Goal: Find specific page/section: Find specific page/section

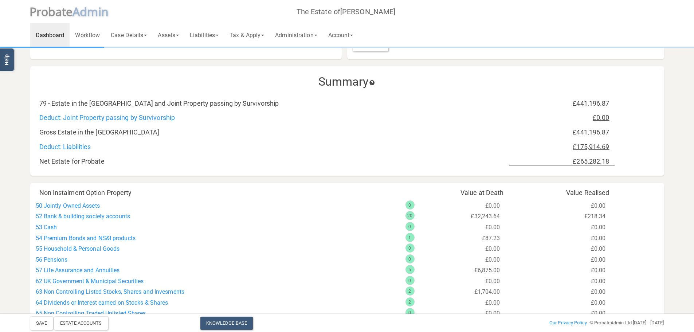
scroll to position [219, 0]
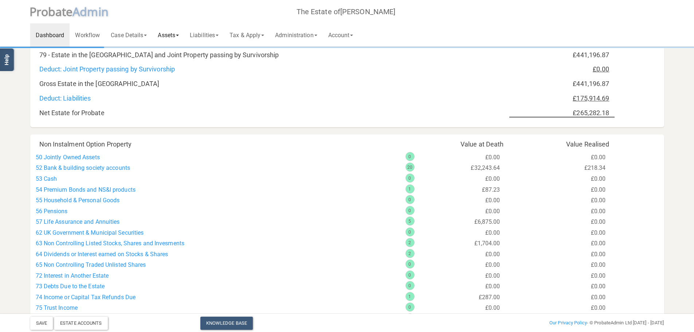
click at [167, 34] on link "Assets" at bounding box center [168, 34] width 32 height 23
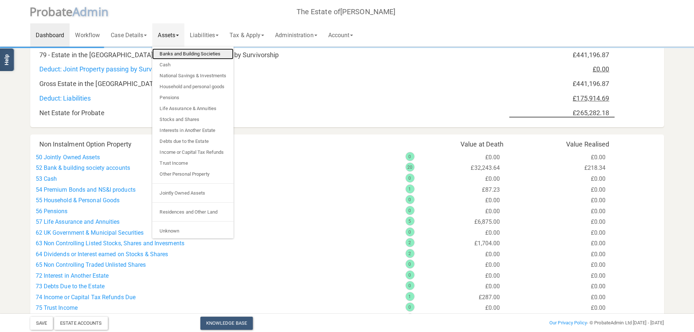
click at [172, 54] on link "Banks and Building Societies" at bounding box center [192, 53] width 81 height 11
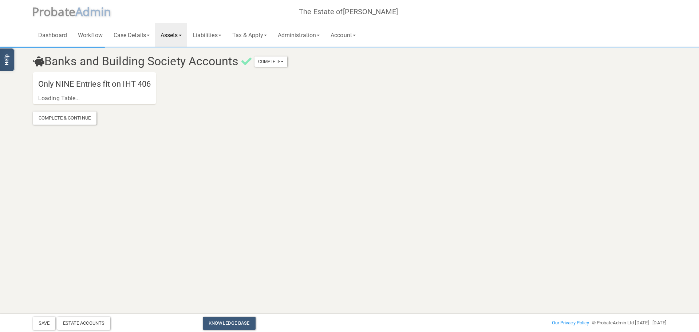
click at [172, 32] on link "Assets" at bounding box center [171, 34] width 32 height 23
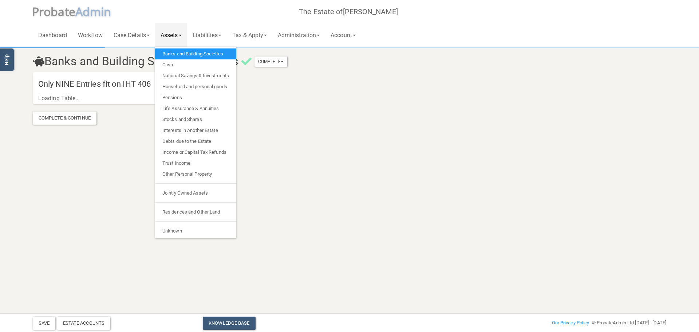
click at [172, 55] on link "Banks and Building Societies" at bounding box center [195, 53] width 81 height 11
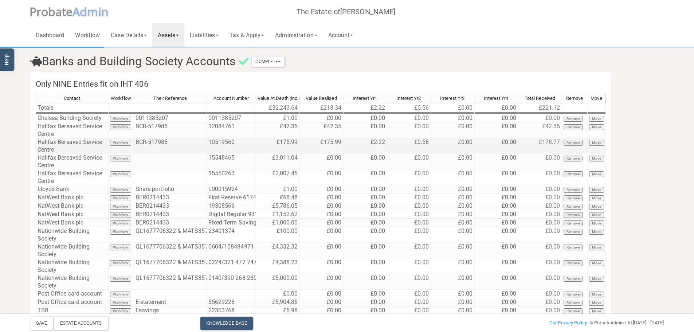
scroll to position [36, 0]
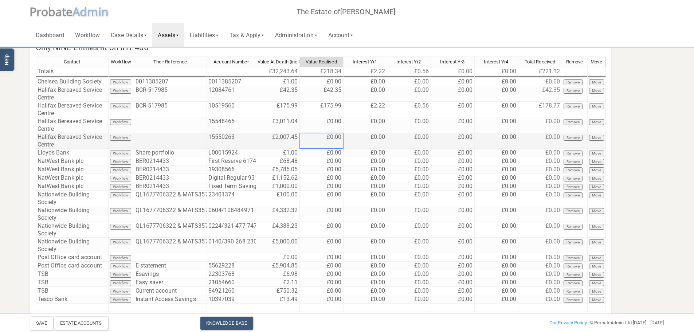
click at [324, 137] on td "£0.00" at bounding box center [322, 141] width 44 height 16
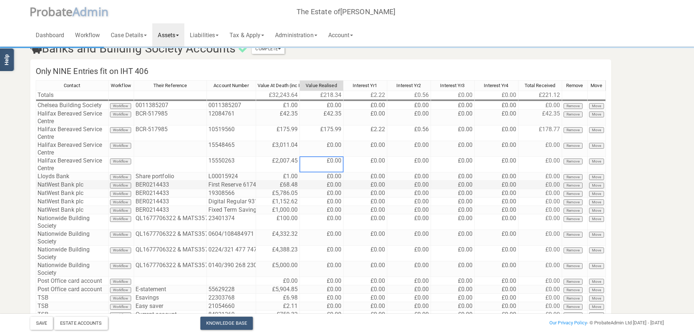
scroll to position [0, 0]
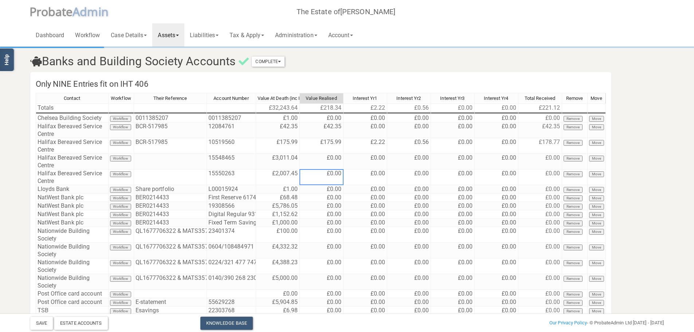
click at [632, 213] on section "Banks and Building Society Accounts Complete Mark As Incomplete Mark As Complet…" at bounding box center [347, 212] width 645 height 328
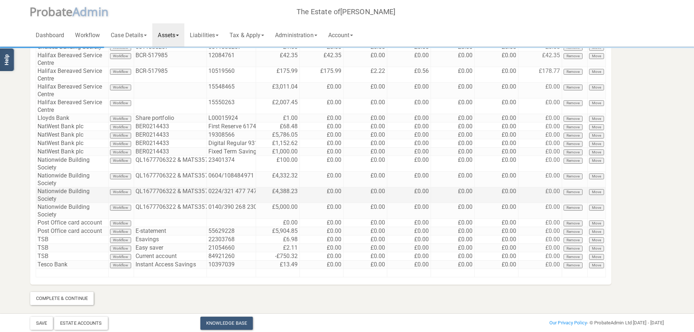
scroll to position [71, 0]
